Goal: Task Accomplishment & Management: Manage account settings

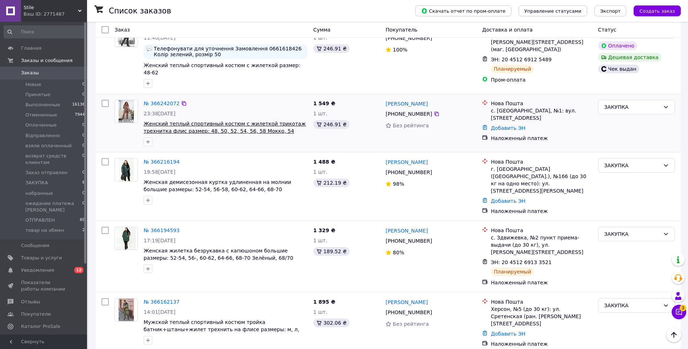
scroll to position [181, 0]
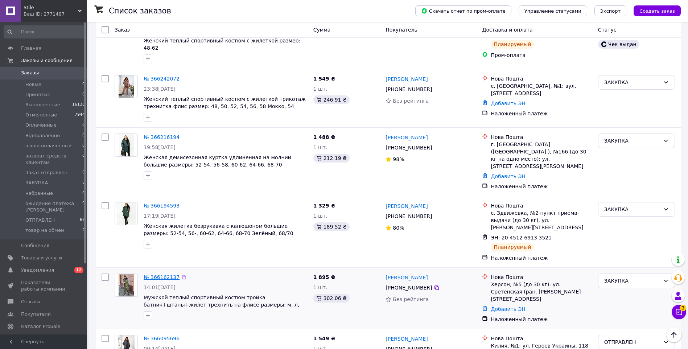
click at [158, 274] on link "№ 366162137" at bounding box center [162, 277] width 36 height 6
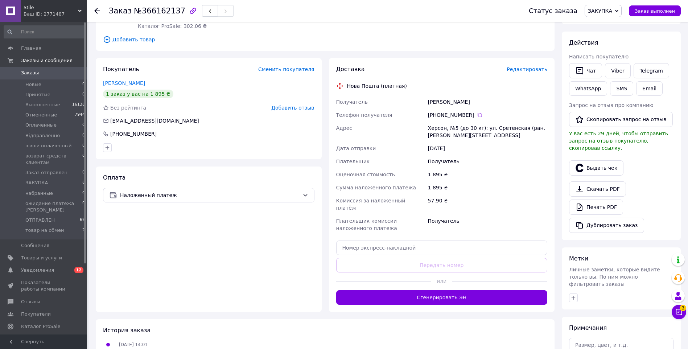
scroll to position [145, 0]
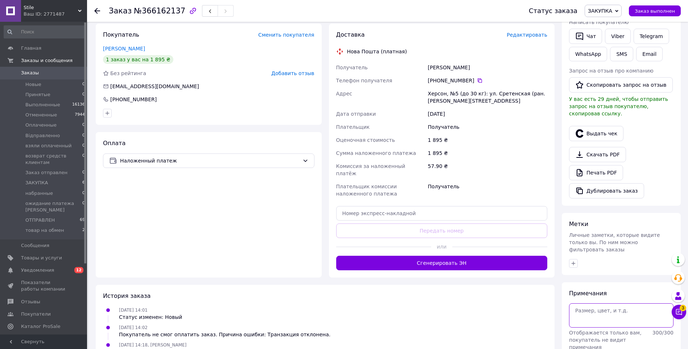
click at [615, 303] on textarea at bounding box center [621, 315] width 104 height 24
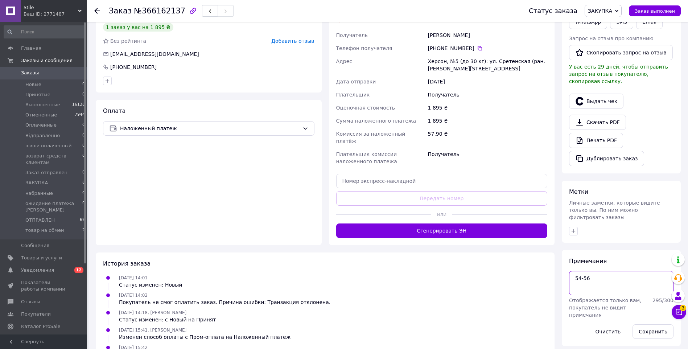
scroll to position [218, 0]
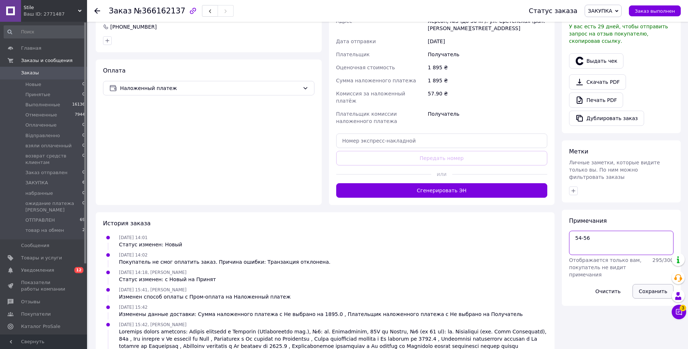
type textarea "54-56"
click at [649, 284] on button "Сохранить" at bounding box center [653, 291] width 41 height 15
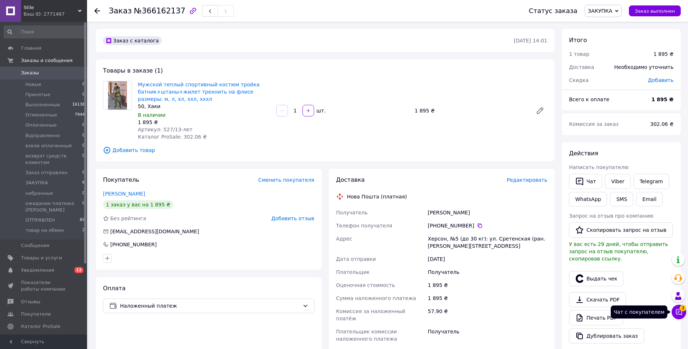
click at [684, 313] on button "Чат с покупателем 3" at bounding box center [679, 312] width 15 height 15
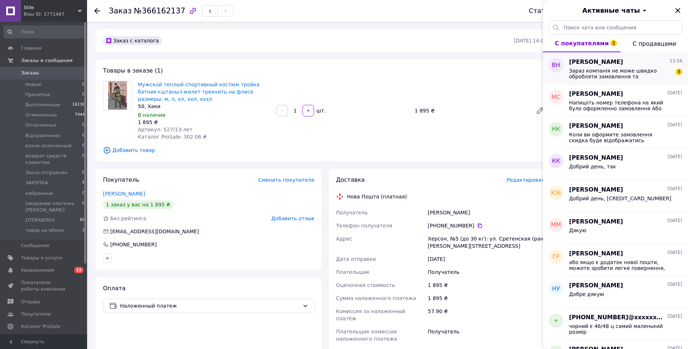
click at [615, 65] on span "[PERSON_NAME]" at bounding box center [596, 62] width 54 height 8
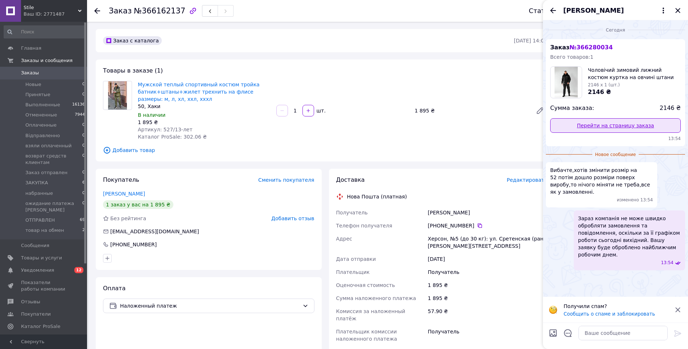
click at [607, 123] on link "Перейти на страницу заказа" at bounding box center [615, 125] width 131 height 15
click at [599, 334] on textarea at bounding box center [622, 333] width 89 height 15
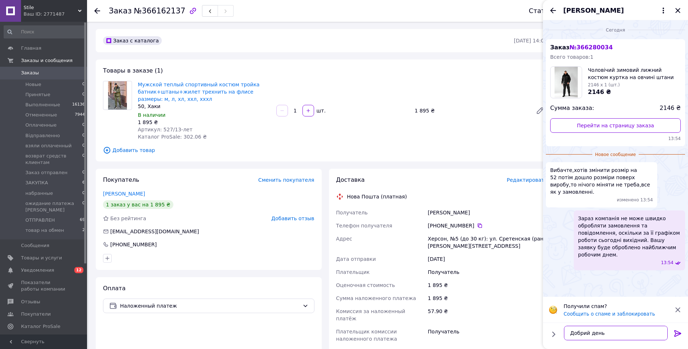
type textarea "Добрий день"
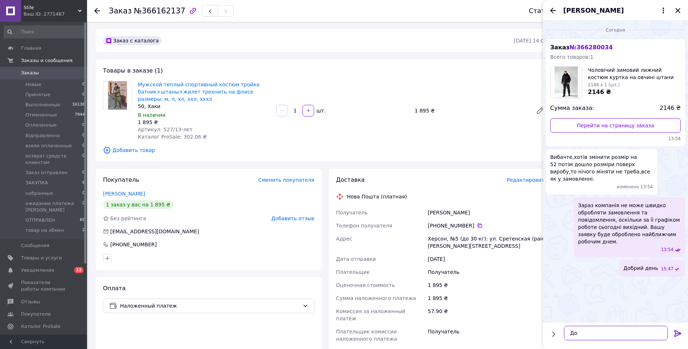
type textarea "Д"
click at [612, 337] on textarea "Так, в описі заміри по верх готового вироба" at bounding box center [616, 329] width 104 height 22
paste textarea "54, Черный"
type textarea "Так, в описі заміри по верх готового вироба Тоді залишаємо 54, Черный"
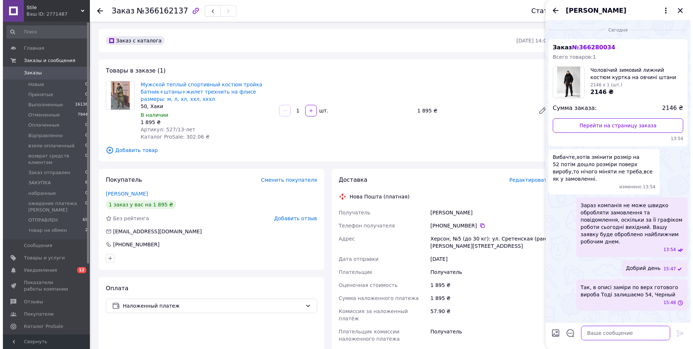
scroll to position [0, 0]
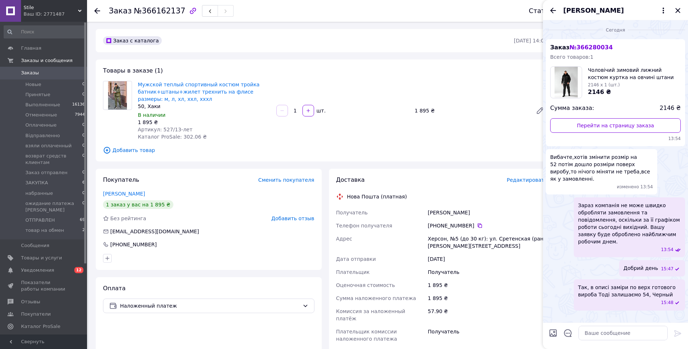
click at [613, 341] on div at bounding box center [623, 333] width 95 height 20
click at [680, 12] on icon "Закрыть" at bounding box center [677, 10] width 9 height 9
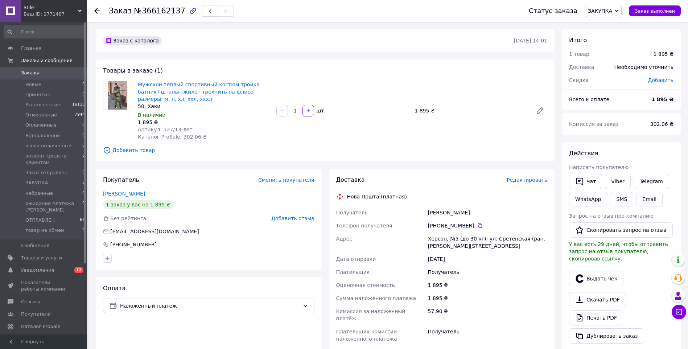
click at [524, 179] on span "Редактировать" at bounding box center [527, 180] width 41 height 6
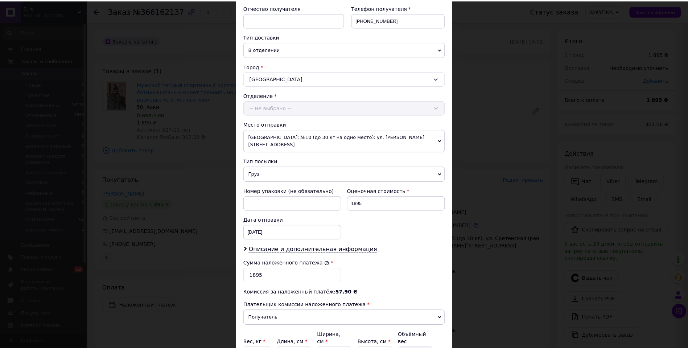
scroll to position [205, 0]
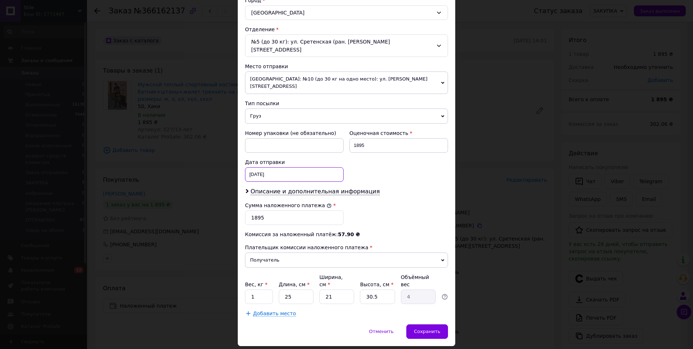
click at [296, 167] on div "[DATE] < 2025 > < Октябрь > Пн Вт Ср Чт Пт Сб Вс 29 30 1 2 3 4 5 6 7 8 9 10 11 …" at bounding box center [294, 174] width 99 height 15
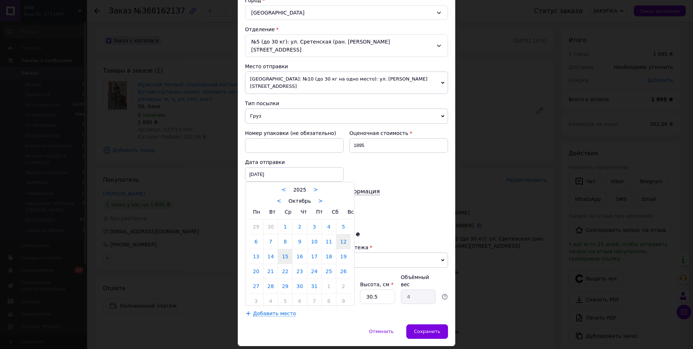
click at [283, 249] on link "15" at bounding box center [285, 256] width 14 height 15
type input "[DATE]"
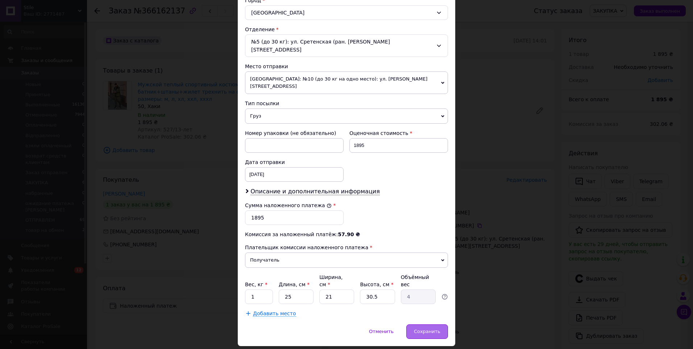
click at [425, 324] on div "Сохранить" at bounding box center [428, 331] width 42 height 15
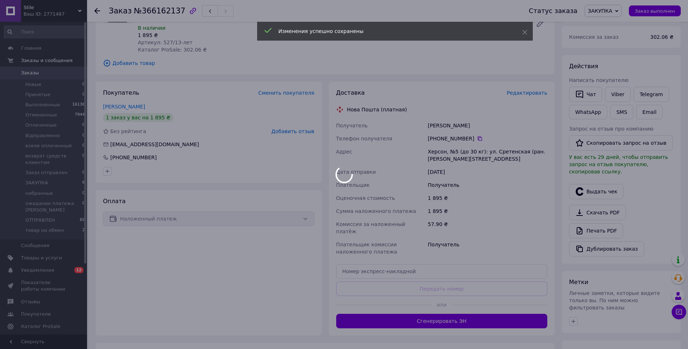
scroll to position [145, 0]
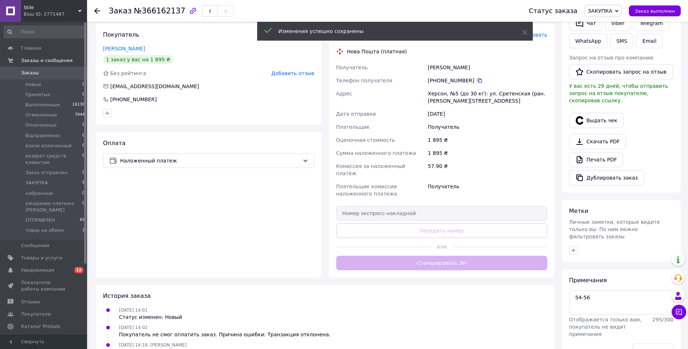
click at [444, 255] on div "Доставка Редактировать Нова Пошта (платная) Получатель [PERSON_NAME] Телефон по…" at bounding box center [441, 150] width 211 height 239
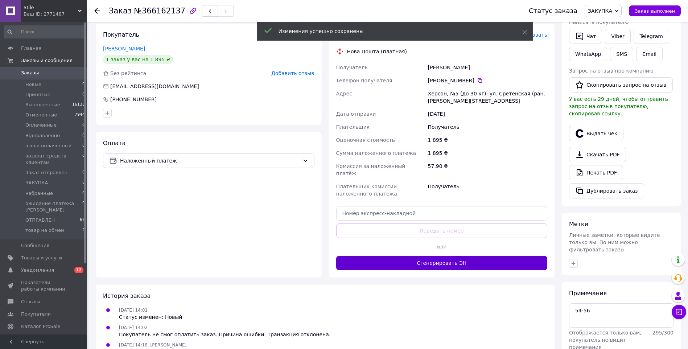
click at [444, 256] on button "Сгенерировать ЭН" at bounding box center [441, 263] width 211 height 15
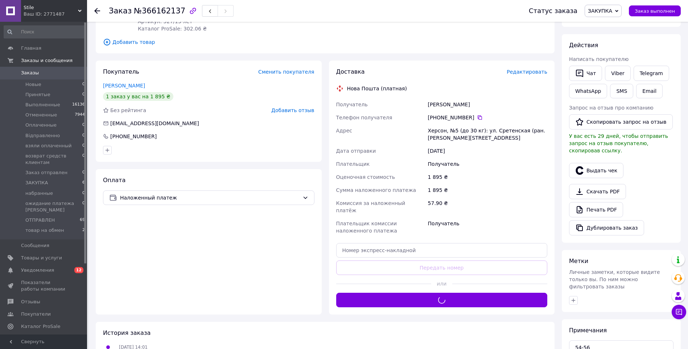
scroll to position [73, 0]
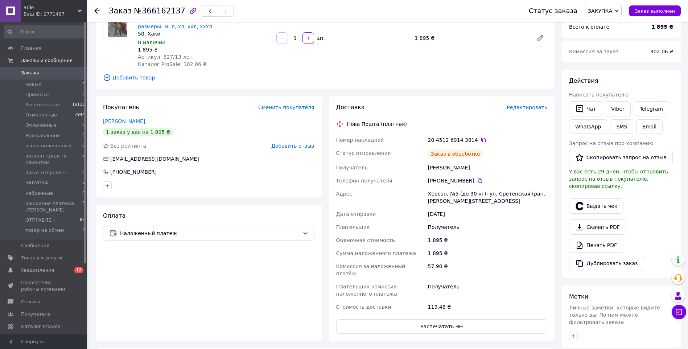
click at [481, 140] on icon at bounding box center [484, 140] width 6 height 6
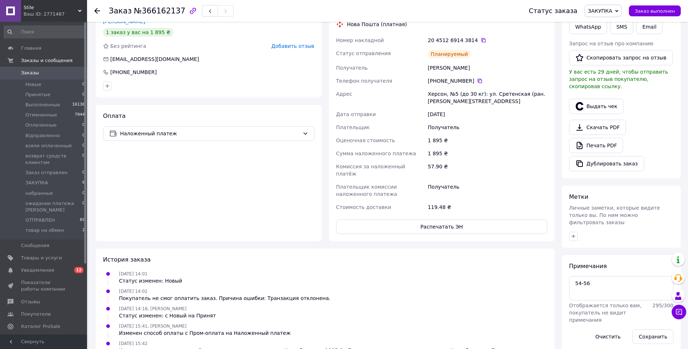
scroll to position [218, 0]
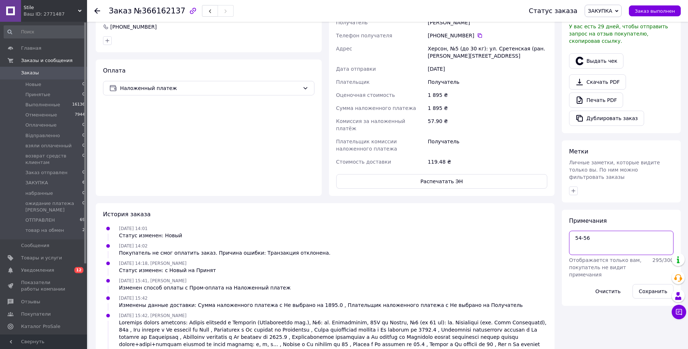
click at [604, 231] on textarea "54-56" at bounding box center [621, 243] width 104 height 24
paste textarea "Код: 2649/14-лет"
type textarea "54-56 [PERSON_NAME]: 2649/14-лет"
click at [659, 284] on button "Сохранить" at bounding box center [653, 291] width 41 height 15
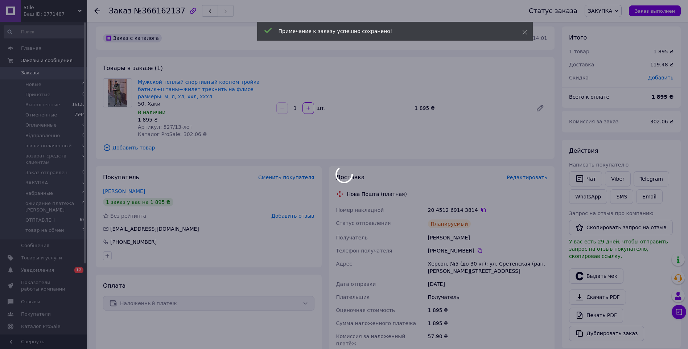
scroll to position [0, 0]
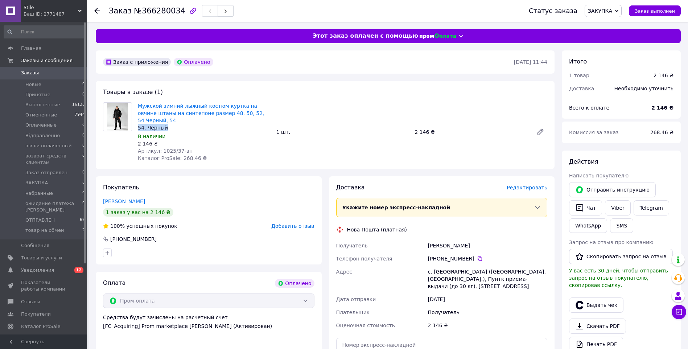
drag, startPoint x: 168, startPoint y: 121, endPoint x: 136, endPoint y: 120, distance: 31.2
click at [136, 120] on div "Мужской зимний лыжный костюм куртка на овчине штаны на синтепоне размер 48, 50,…" at bounding box center [204, 132] width 139 height 62
copy div "54, Черный"
